Goal: Transaction & Acquisition: Purchase product/service

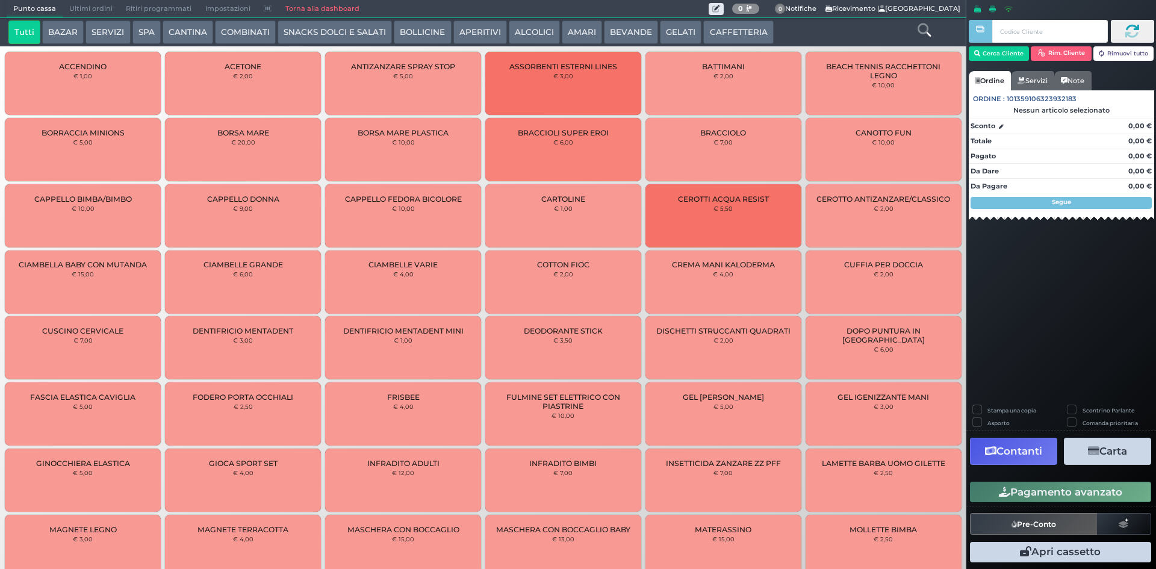
click at [633, 31] on button "BEVANDE" at bounding box center [631, 32] width 54 height 24
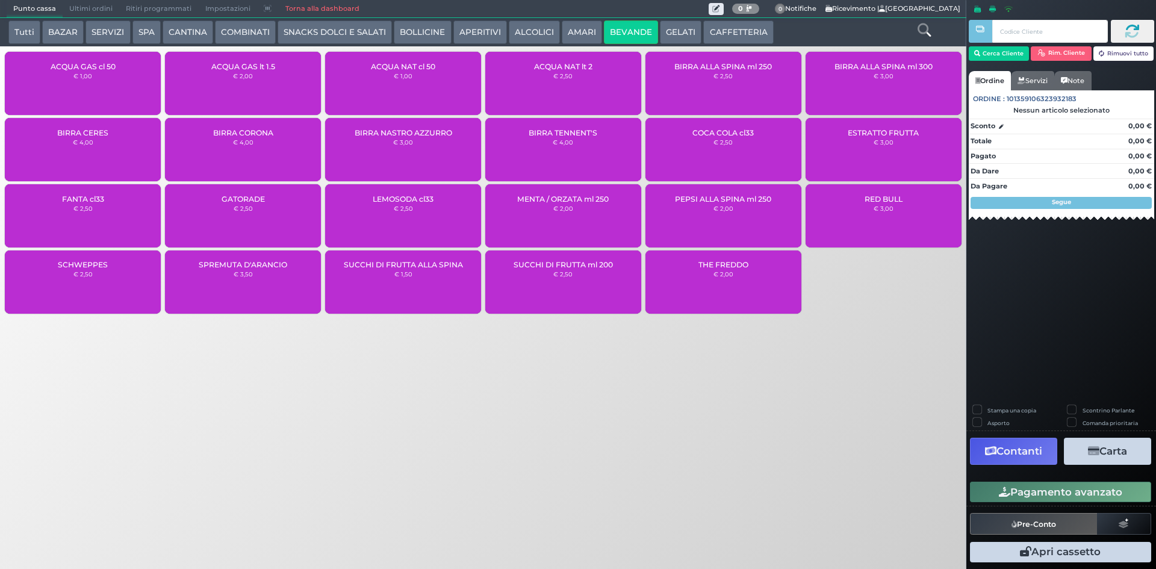
click at [542, 76] on div "ACQUA NAT lt 2 € 2,50" at bounding box center [563, 83] width 156 height 63
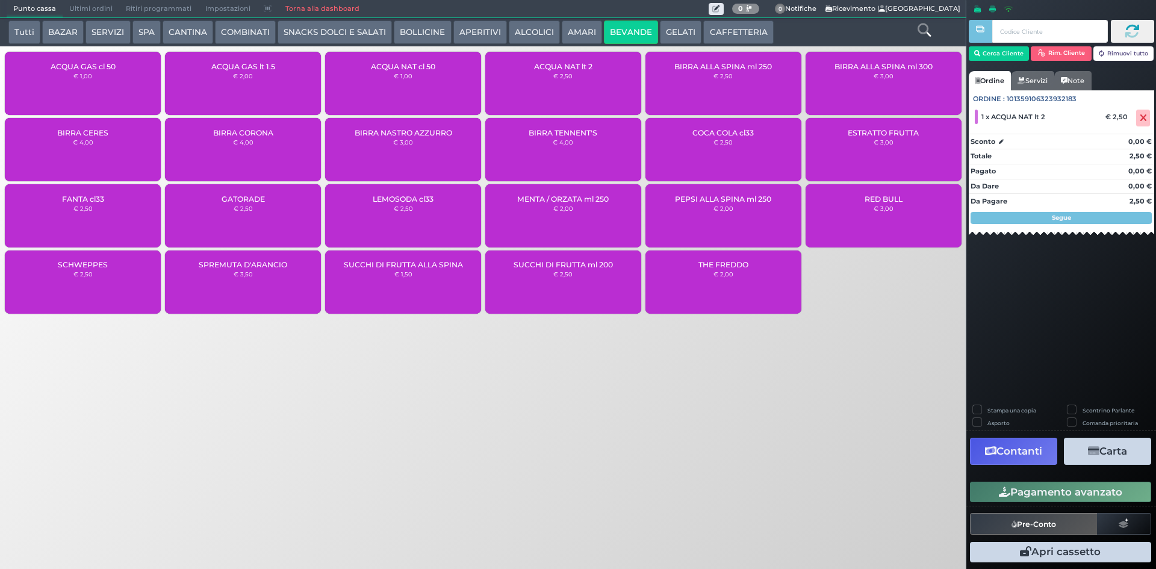
click at [1012, 494] on button "Pagamento avanzato" at bounding box center [1060, 492] width 181 height 20
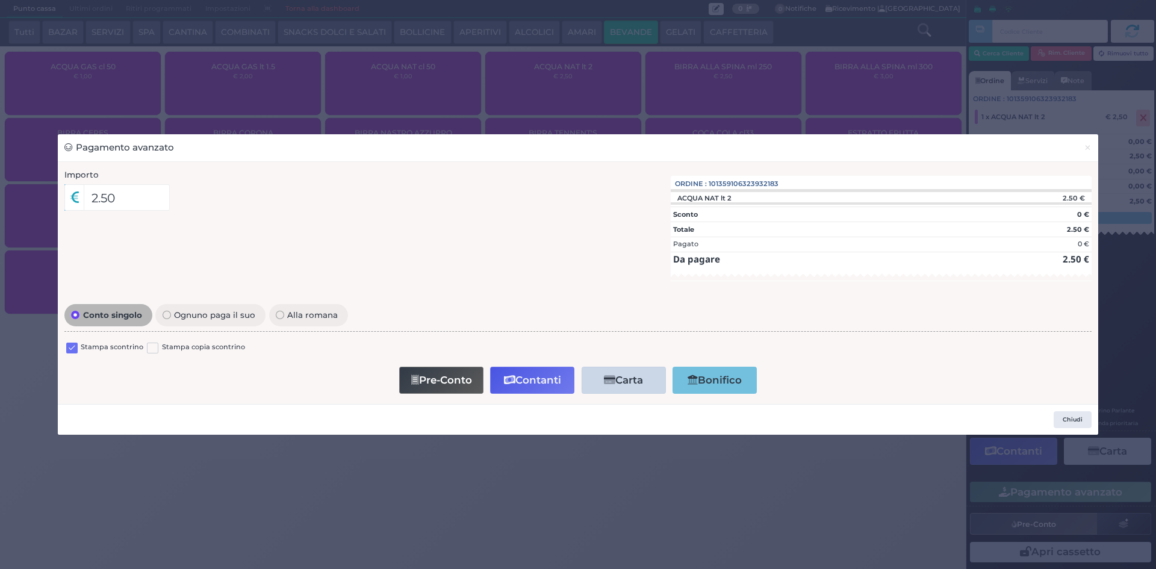
click at [70, 344] on label at bounding box center [71, 348] width 11 height 11
click at [0, 0] on input "checkbox" at bounding box center [0, 0] width 0 height 0
click at [527, 388] on button "Contanti" at bounding box center [532, 380] width 84 height 27
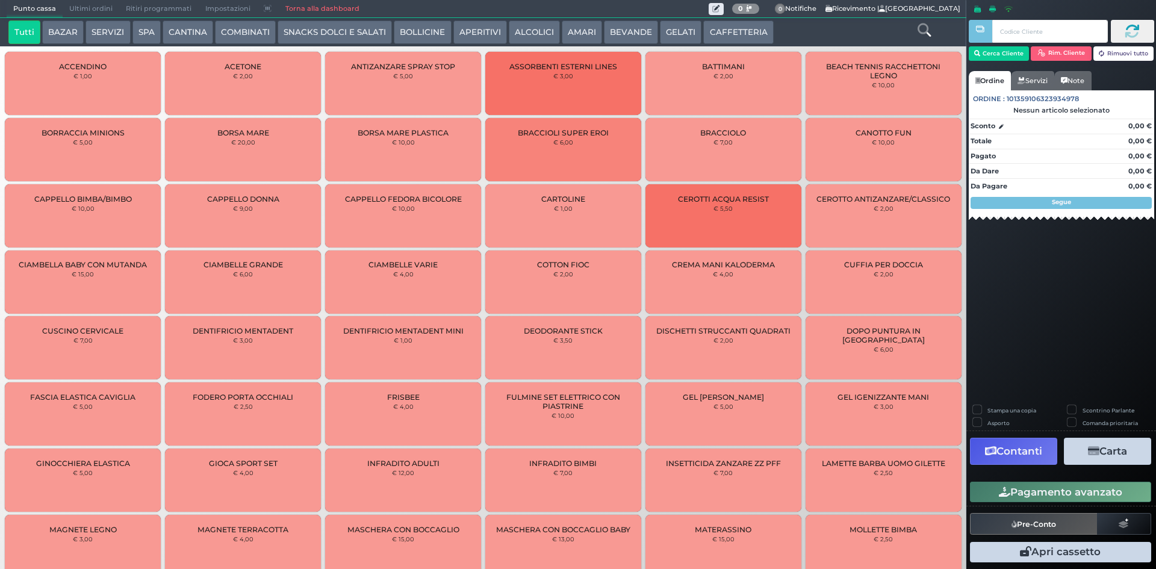
click at [86, 10] on span "Ultimi ordini" at bounding box center [91, 9] width 57 height 17
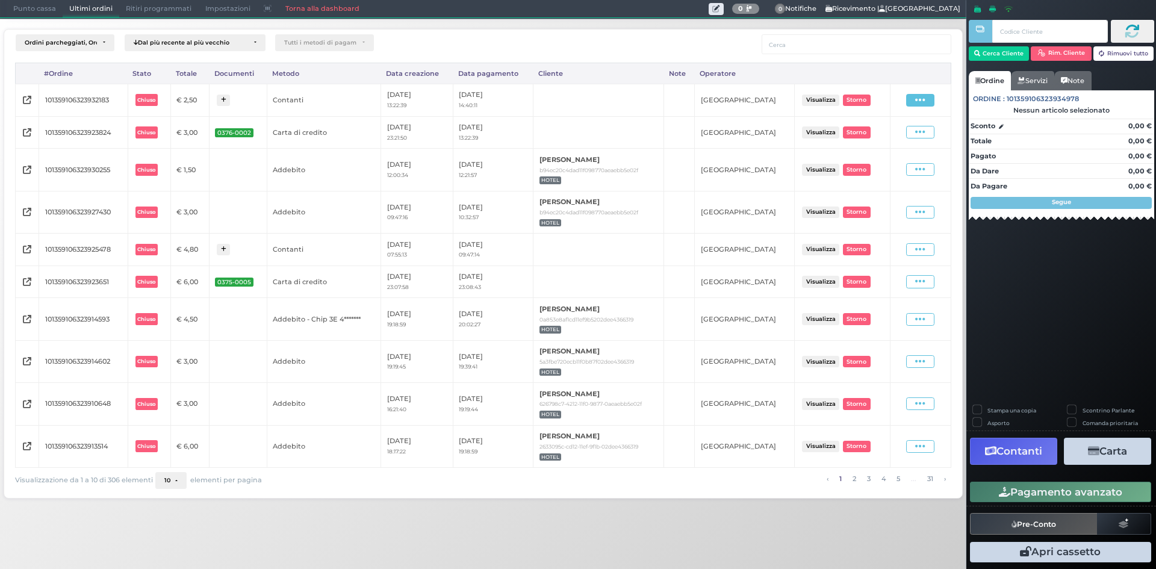
click at [916, 102] on icon at bounding box center [920, 100] width 10 height 11
click at [899, 133] on span "Ristampa Pre-Conto" at bounding box center [892, 135] width 49 height 20
